Goal: Check status: Check status

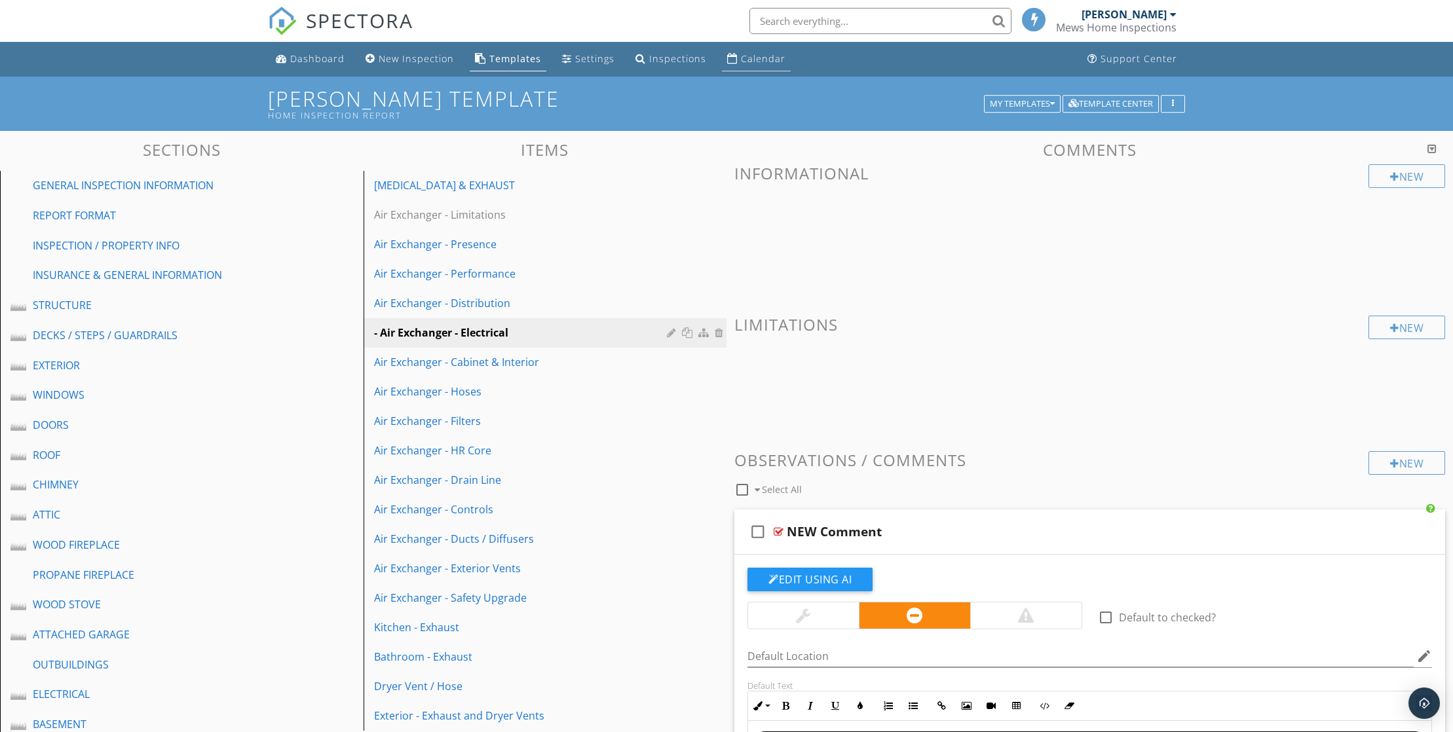
click at [785, 63] on div "Calendar" at bounding box center [763, 58] width 45 height 12
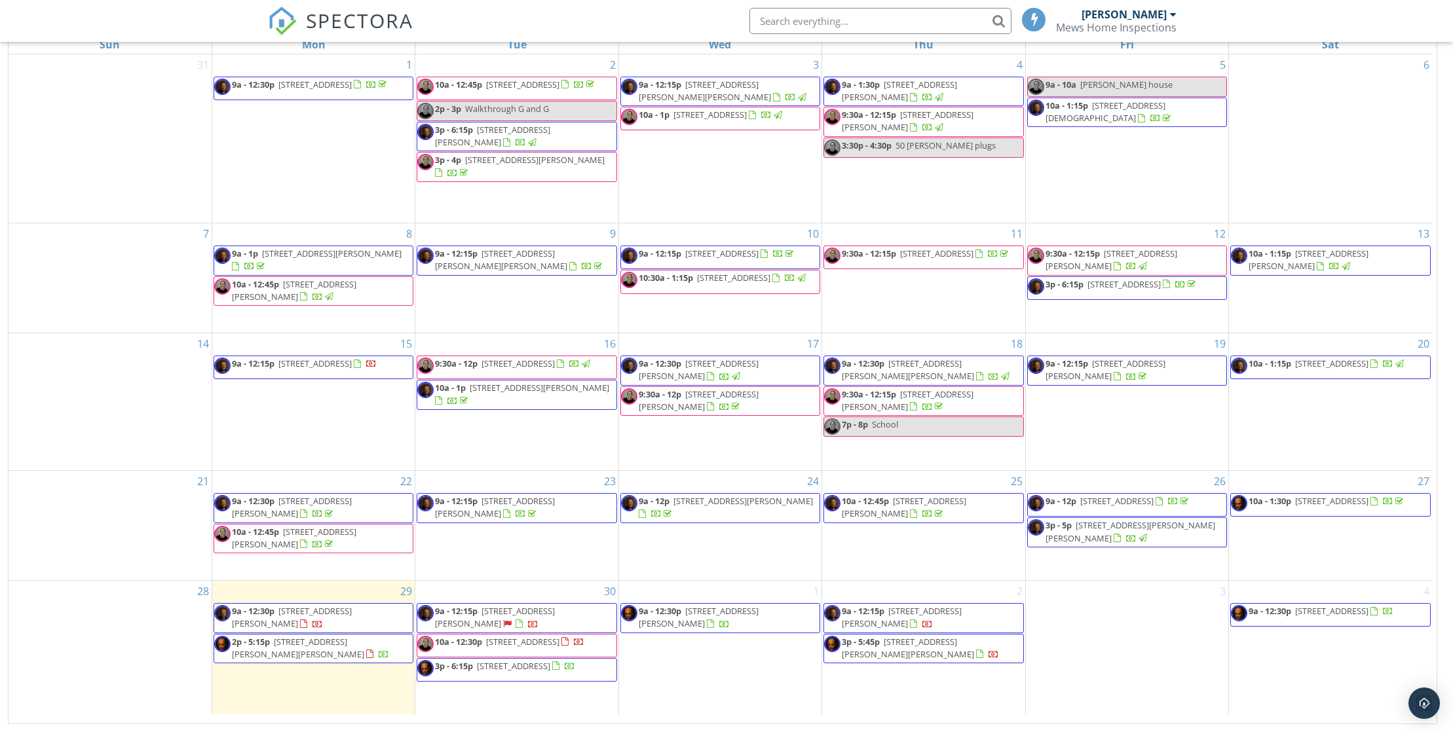
scroll to position [185, 0]
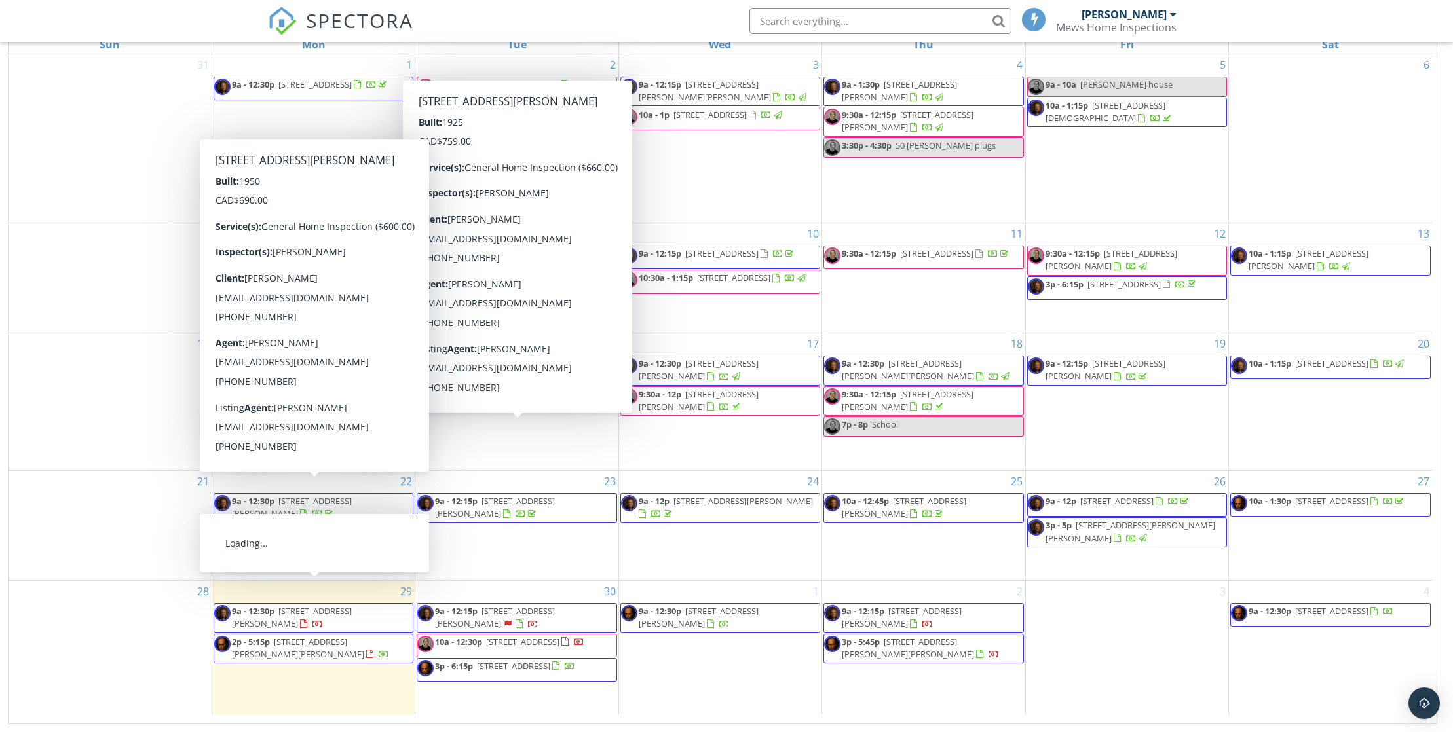
click at [317, 605] on span "54 Terra Nova Rd, St. John's A1B 1E6" at bounding box center [292, 617] width 120 height 24
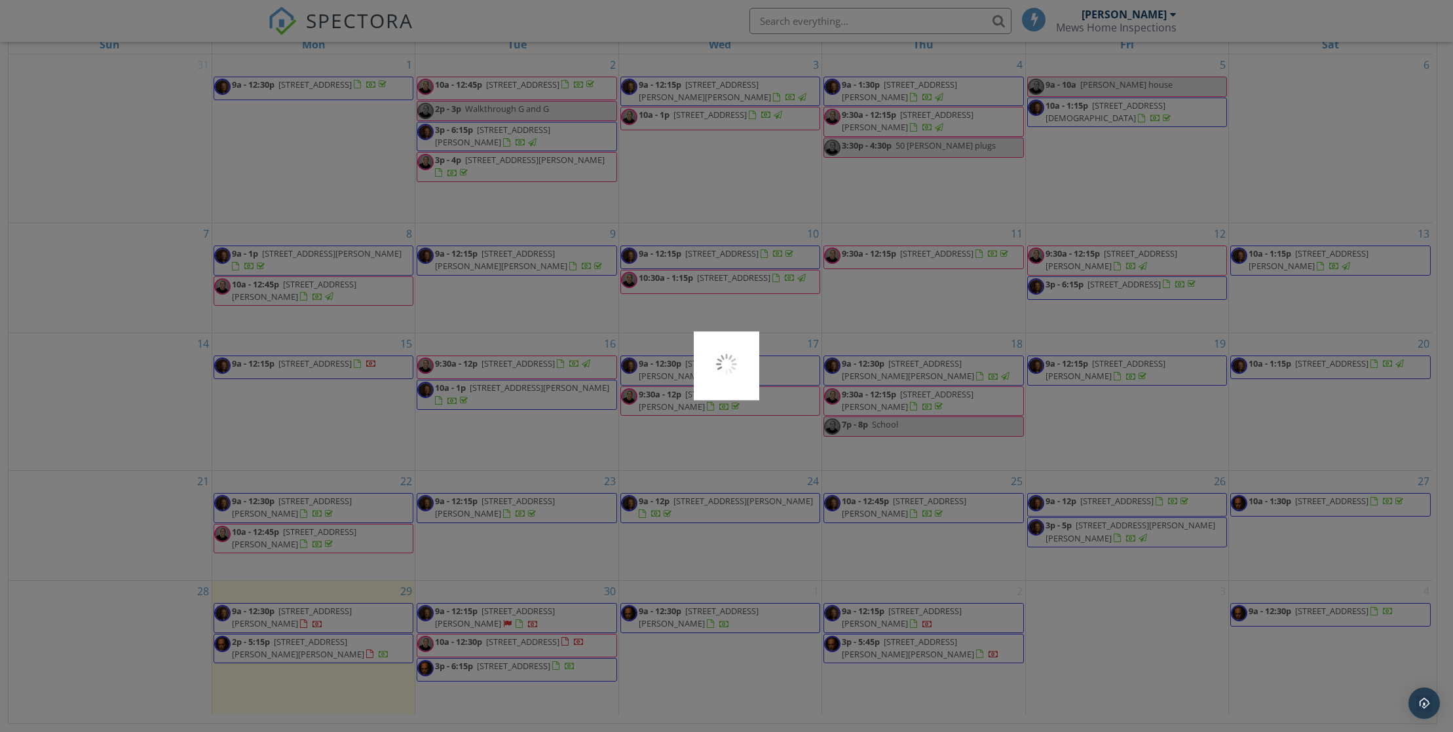
click at [317, 599] on div at bounding box center [726, 366] width 1453 height 732
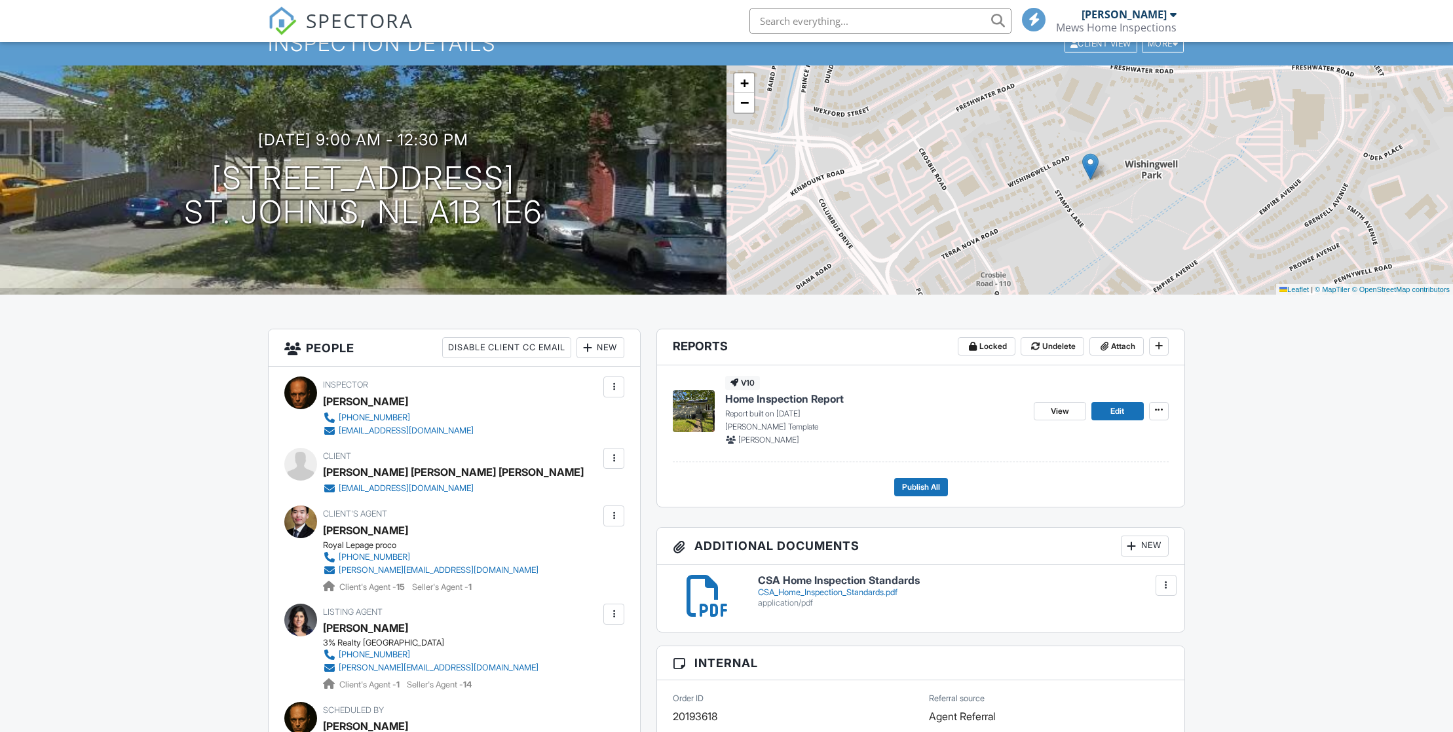
scroll to position [63, 0]
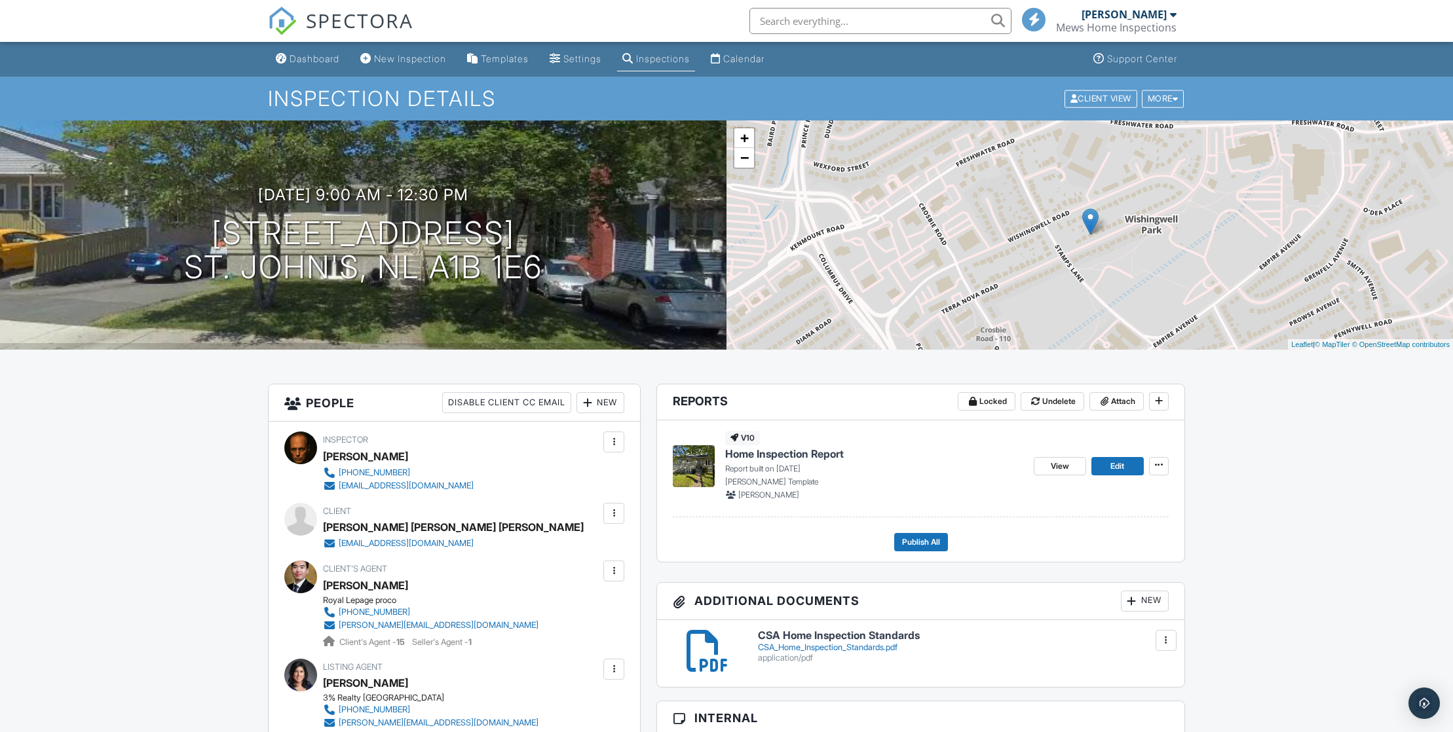
scroll to position [63, 0]
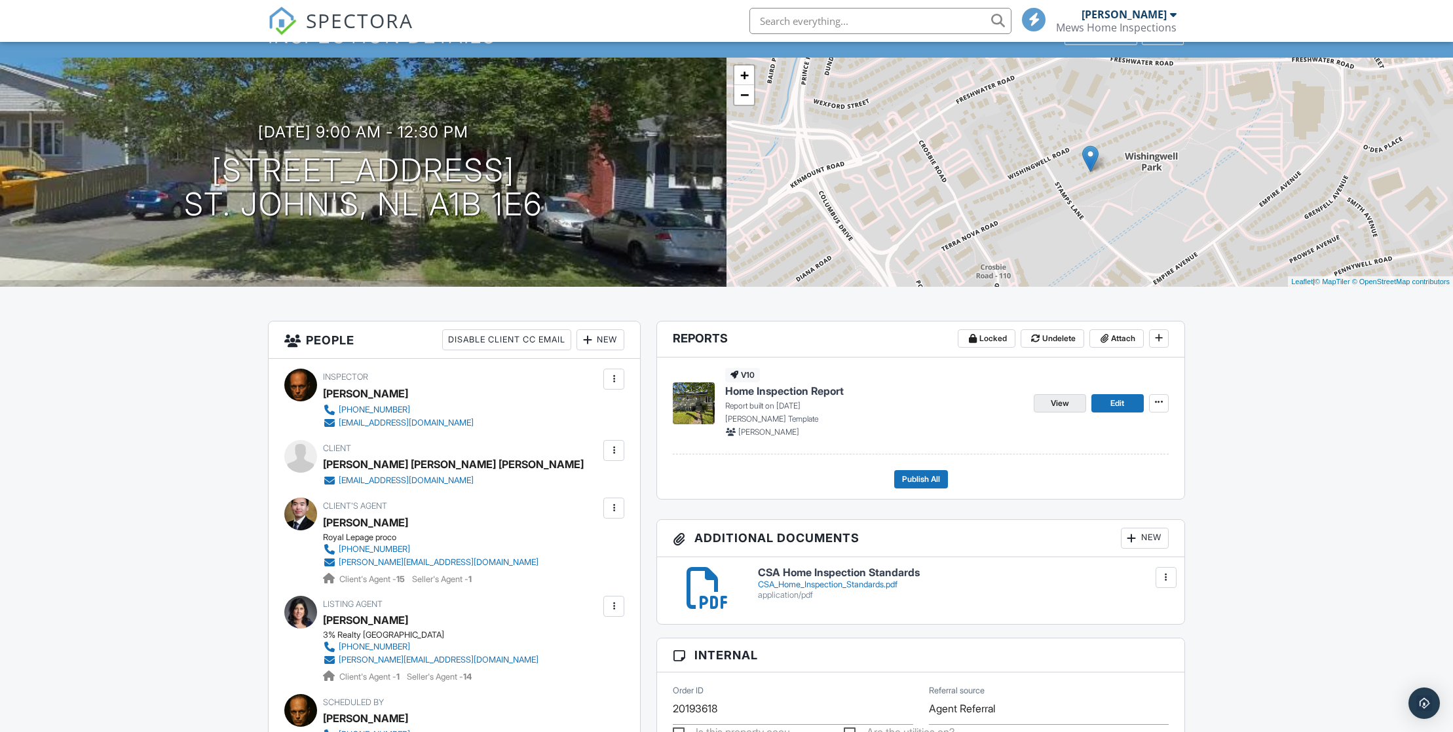
click at [1051, 410] on span "View" at bounding box center [1060, 403] width 18 height 13
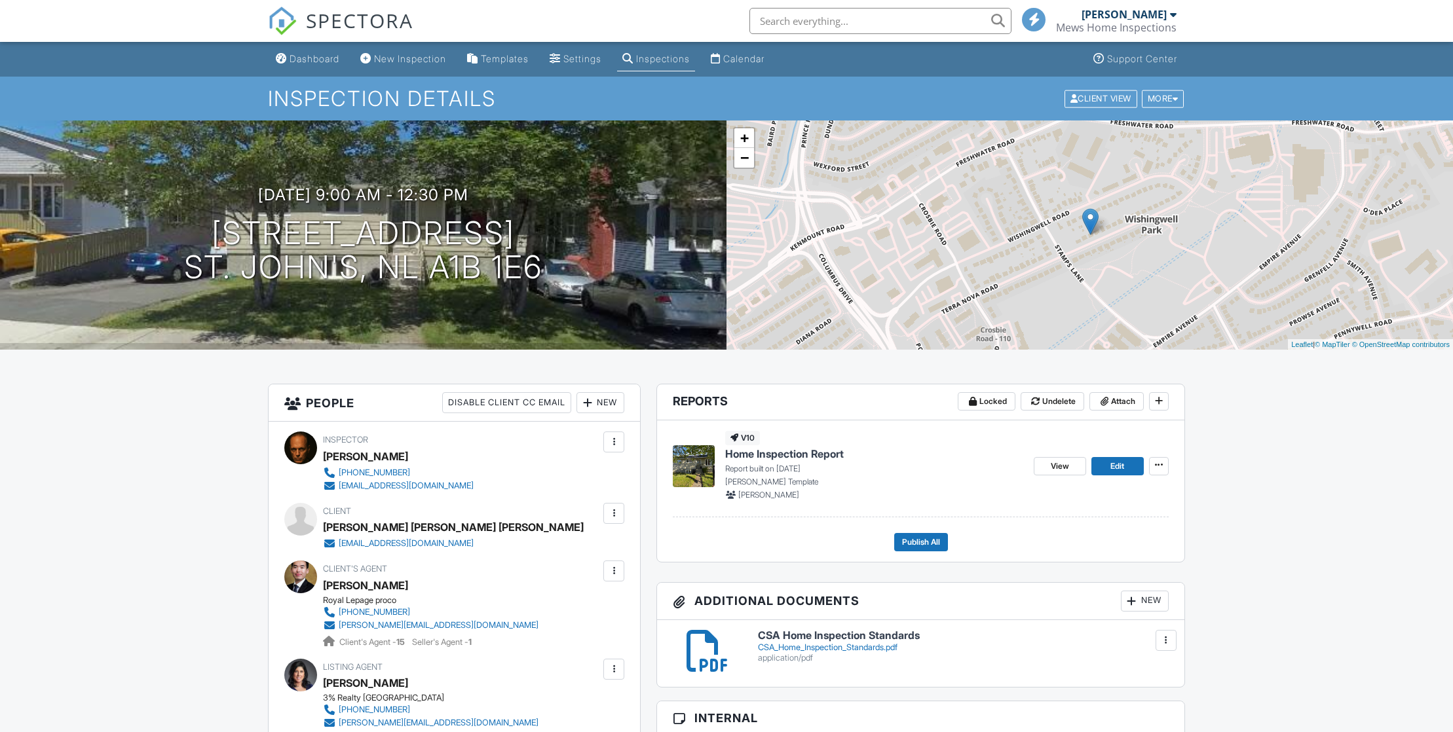
scroll to position [63, 0]
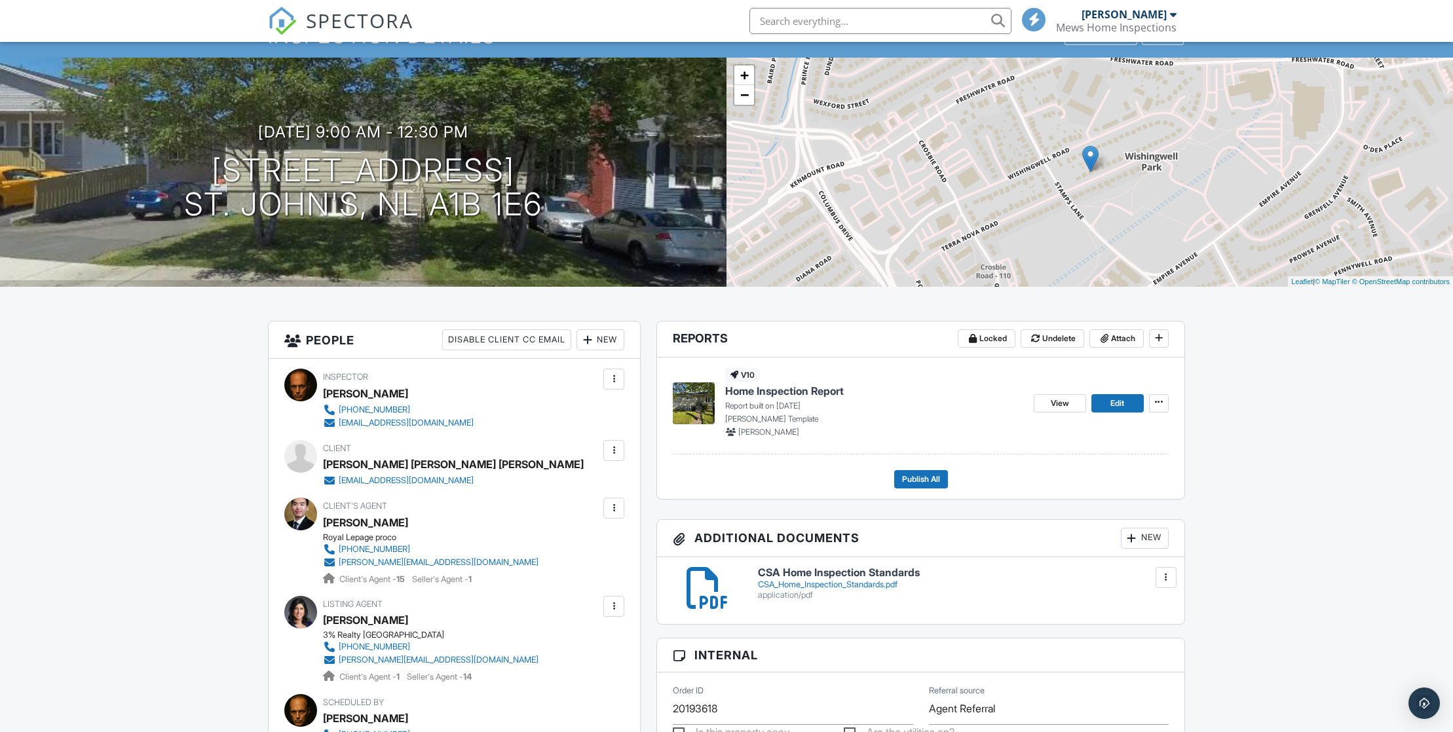
click at [1052, 410] on span "View" at bounding box center [1060, 403] width 18 height 13
